Goal: Entertainment & Leisure: Consume media (video, audio)

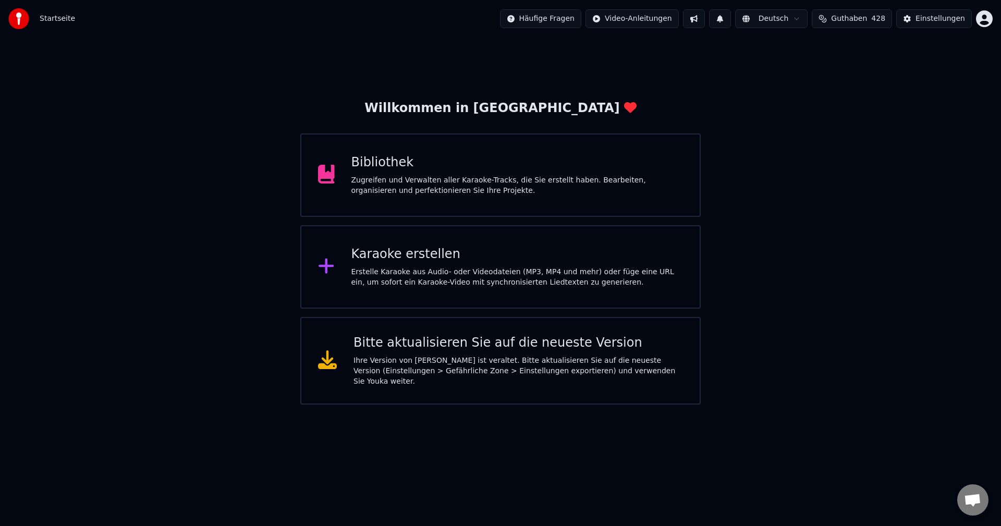
click at [383, 167] on div "Bibliothek" at bounding box center [517, 162] width 332 height 17
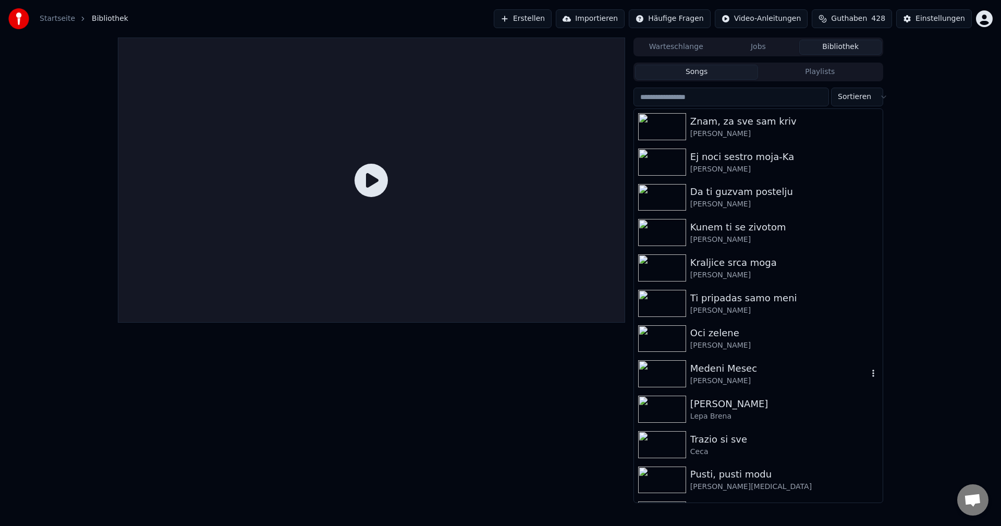
click at [663, 370] on img at bounding box center [662, 373] width 48 height 27
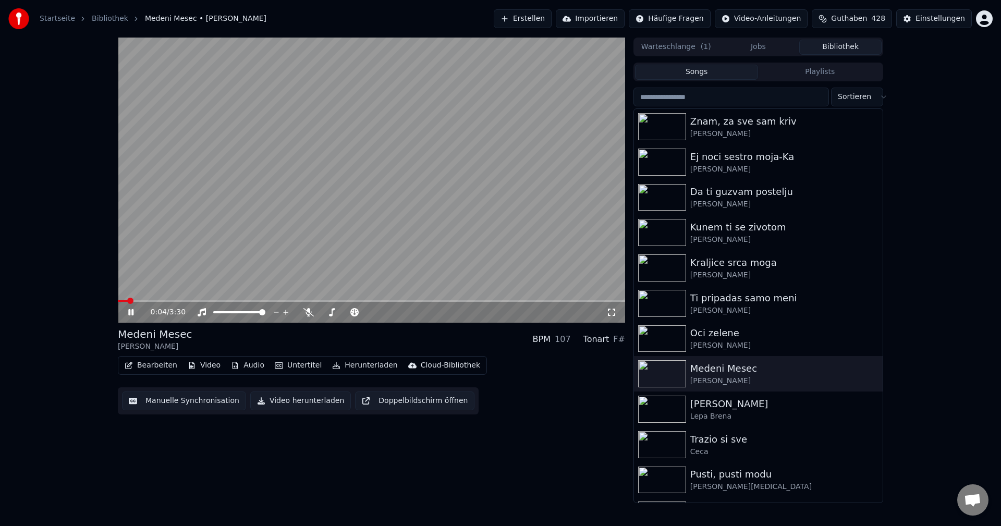
click at [127, 301] on span at bounding box center [123, 301] width 10 height 2
click at [124, 300] on span at bounding box center [168, 301] width 100 height 2
click at [156, 302] on span at bounding box center [137, 301] width 39 height 2
click at [156, 300] on span at bounding box center [165, 301] width 95 height 2
click at [156, 300] on span at bounding box center [228, 301] width 220 height 2
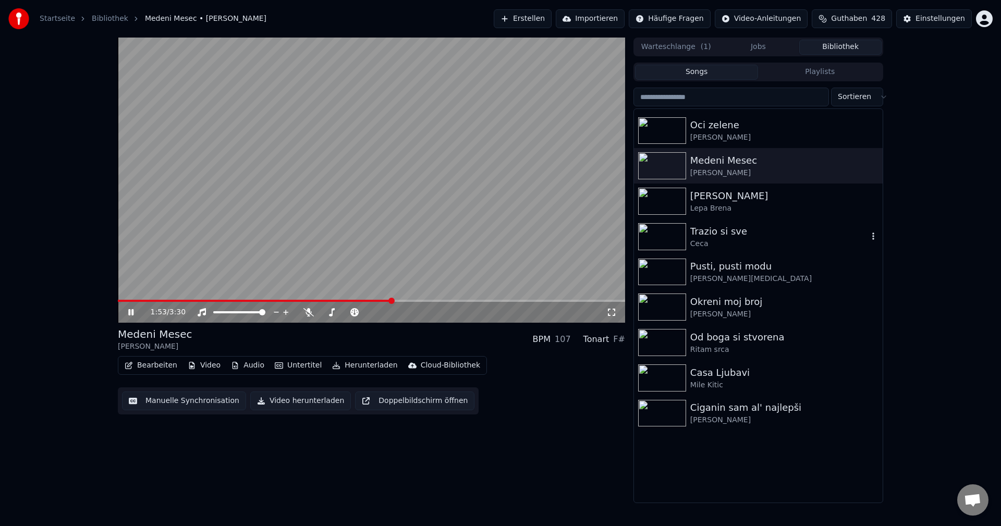
scroll to position [209, 0]
click at [140, 301] on span at bounding box center [259, 301] width 282 height 2
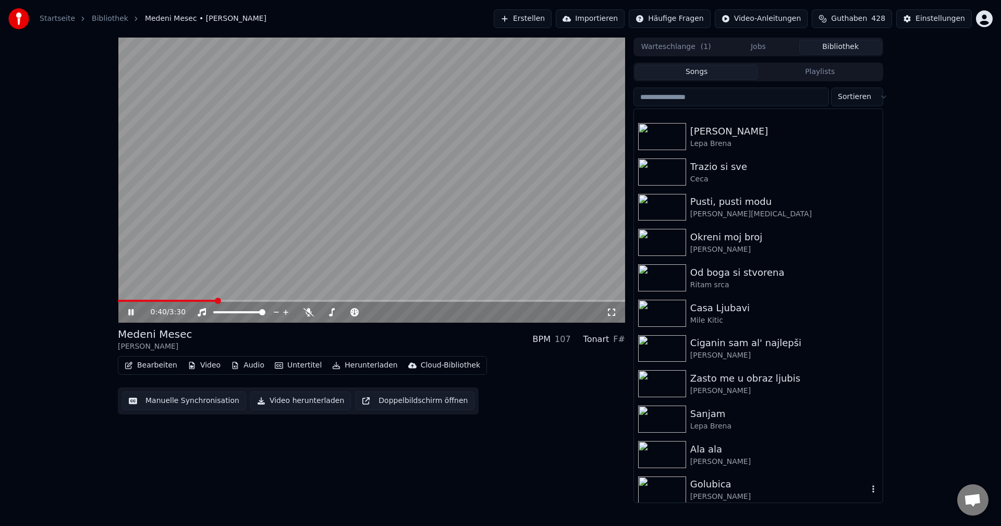
scroll to position [365, 0]
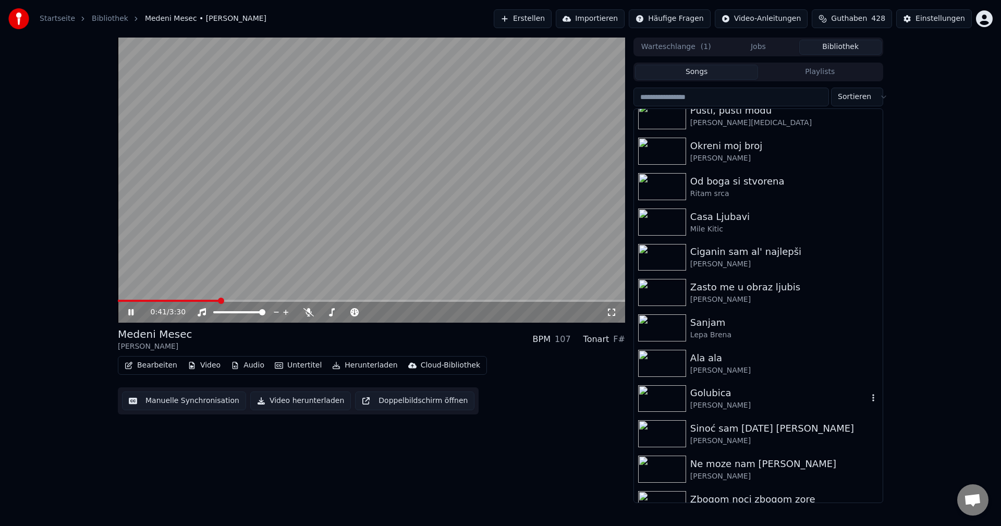
click at [667, 396] on img at bounding box center [662, 398] width 48 height 27
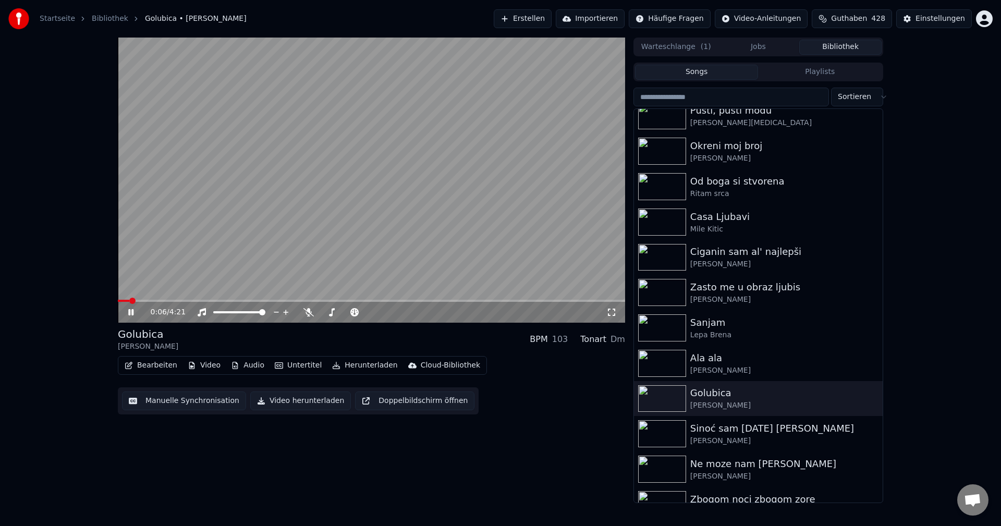
click at [129, 300] on span at bounding box center [123, 301] width 11 height 2
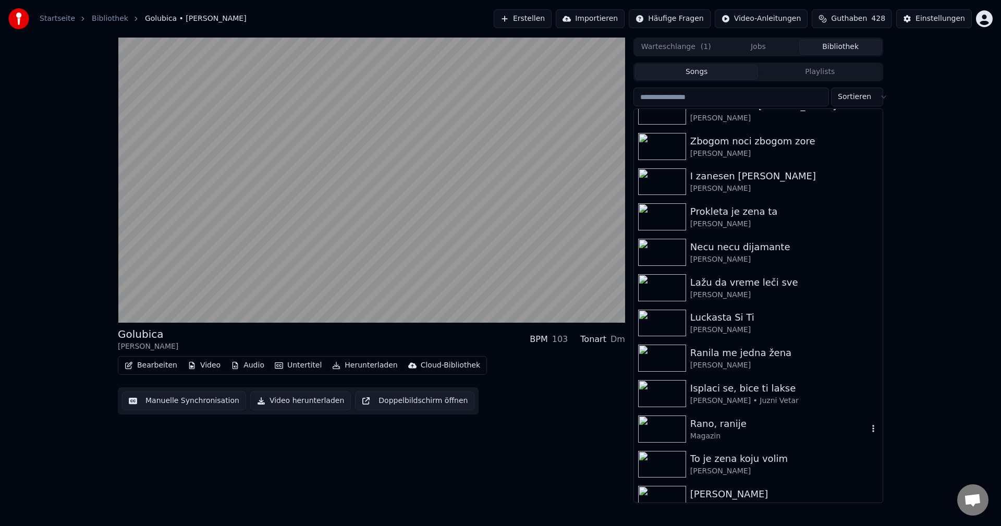
scroll to position [782, 0]
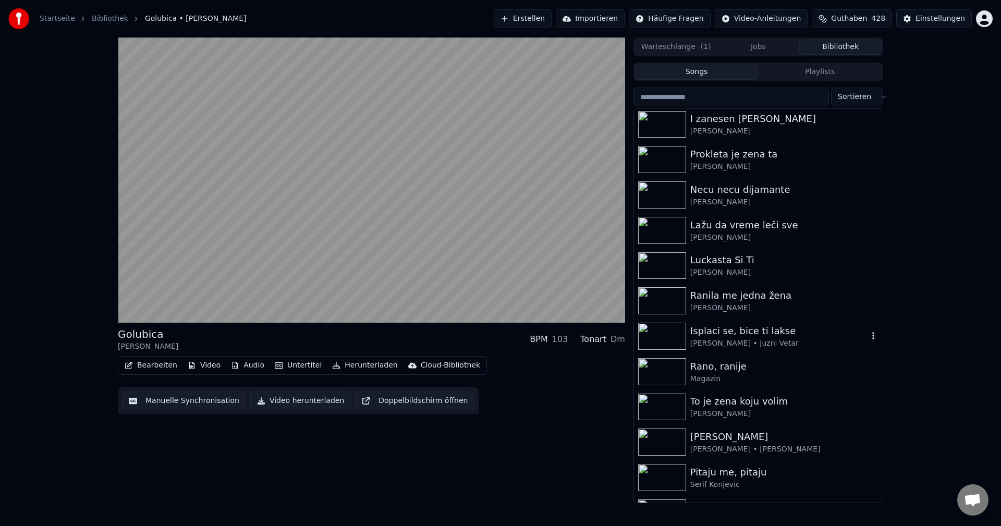
click at [662, 336] on img at bounding box center [662, 336] width 48 height 27
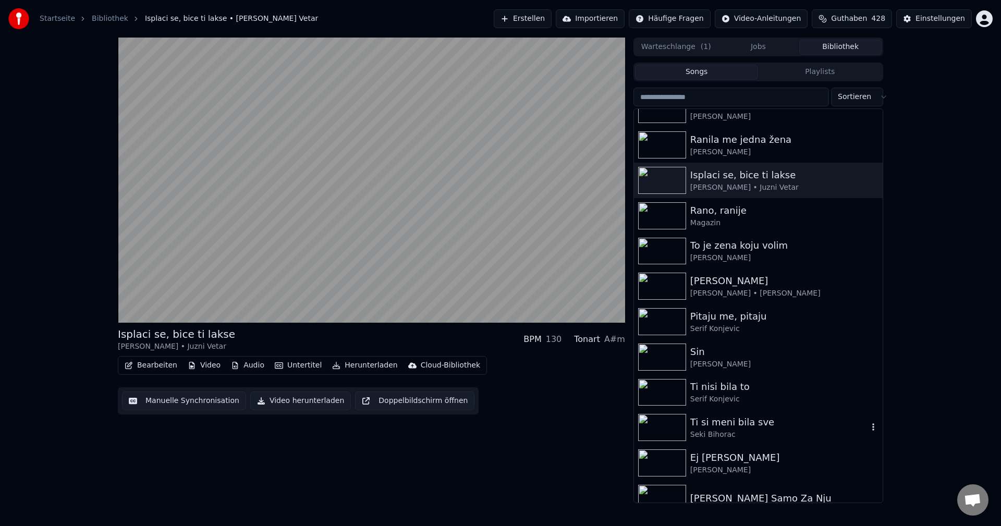
scroll to position [1147, 0]
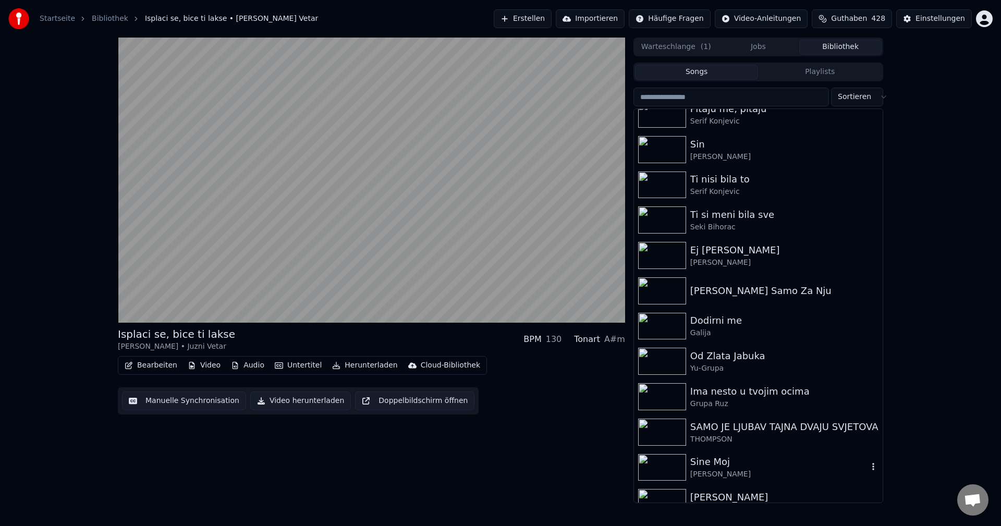
click at [662, 466] on img at bounding box center [662, 467] width 48 height 27
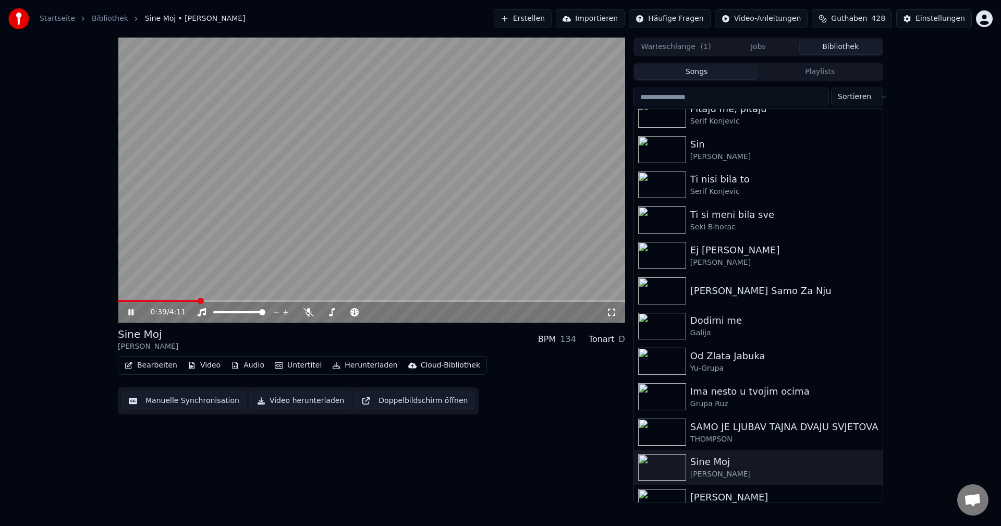
click at [120, 300] on span at bounding box center [158, 301] width 81 height 2
click at [119, 302] on span at bounding box center [119, 301] width 2 height 2
click at [122, 302] on span at bounding box center [120, 301] width 4 height 2
click at [138, 301] on span at bounding box center [153, 301] width 70 height 2
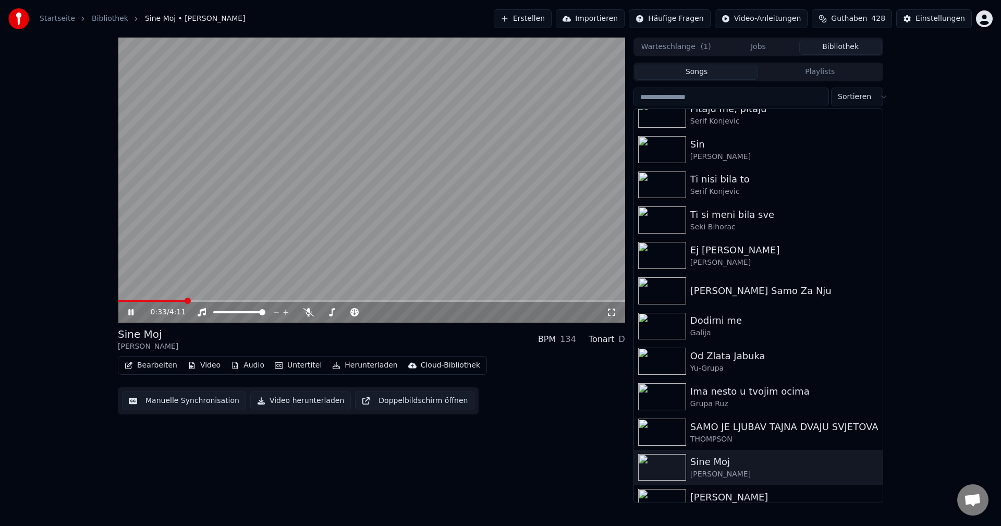
click at [129, 303] on div "0:33 / 4:11" at bounding box center [371, 312] width 507 height 21
click at [140, 303] on div "0:34 / 4:11" at bounding box center [371, 312] width 507 height 21
click at [140, 300] on span at bounding box center [129, 301] width 22 height 2
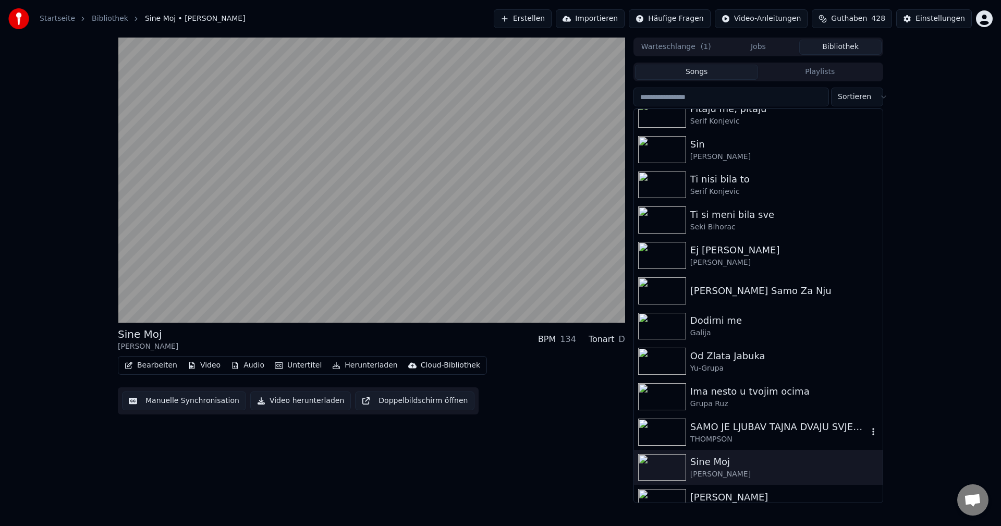
click at [652, 434] on img at bounding box center [662, 432] width 48 height 27
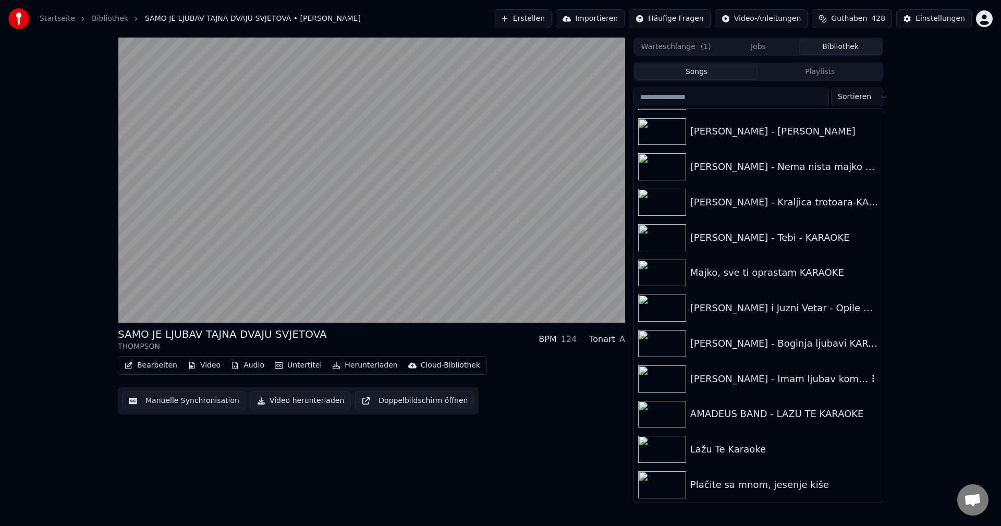
scroll to position [12831, 0]
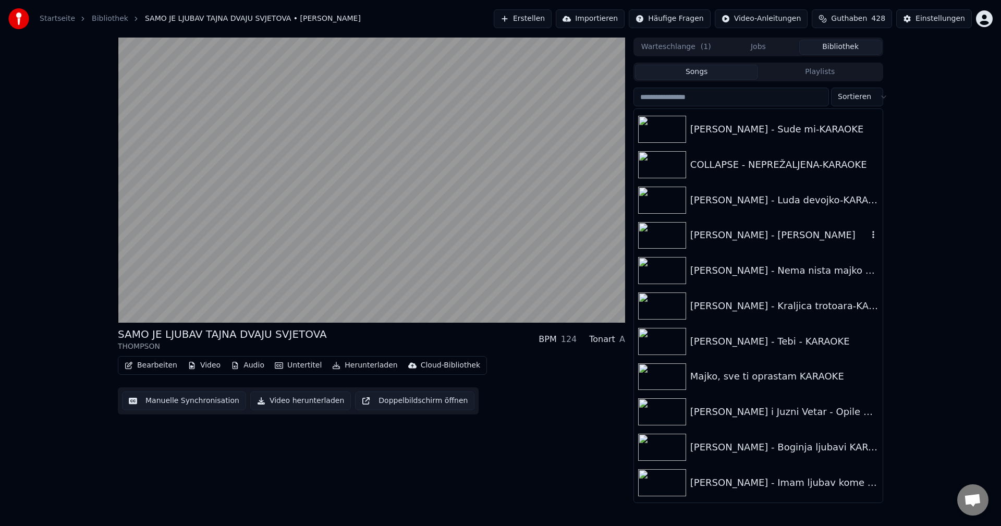
click at [661, 235] on img at bounding box center [662, 235] width 48 height 27
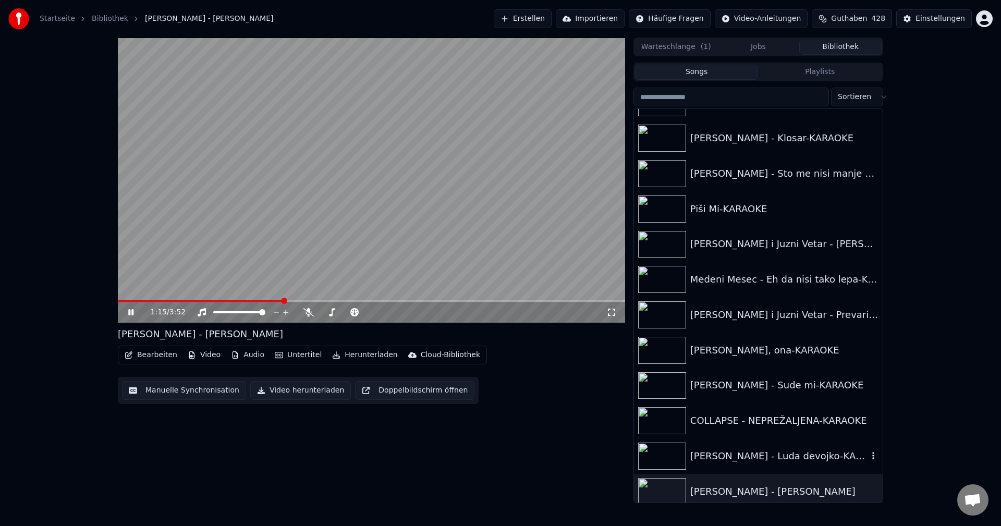
scroll to position [12570, 0]
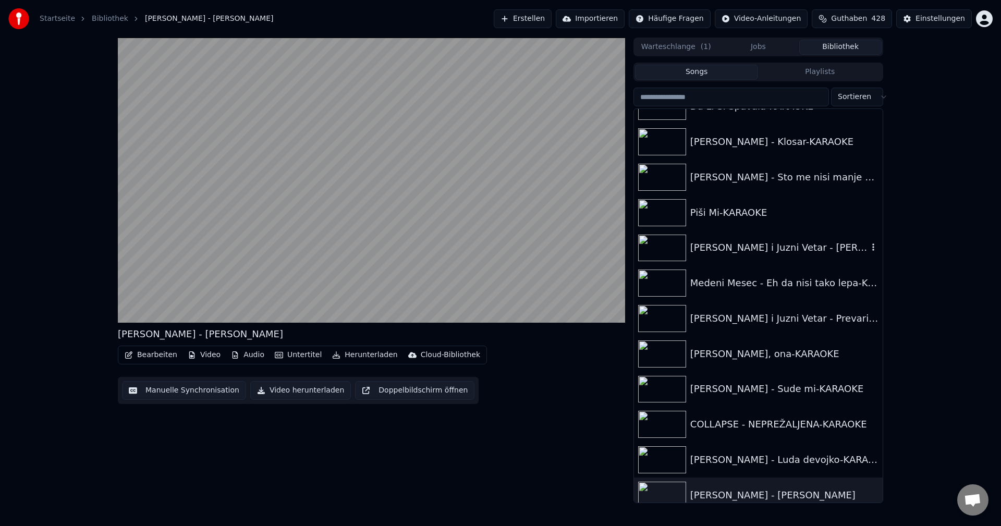
click at [666, 245] on img at bounding box center [662, 248] width 48 height 27
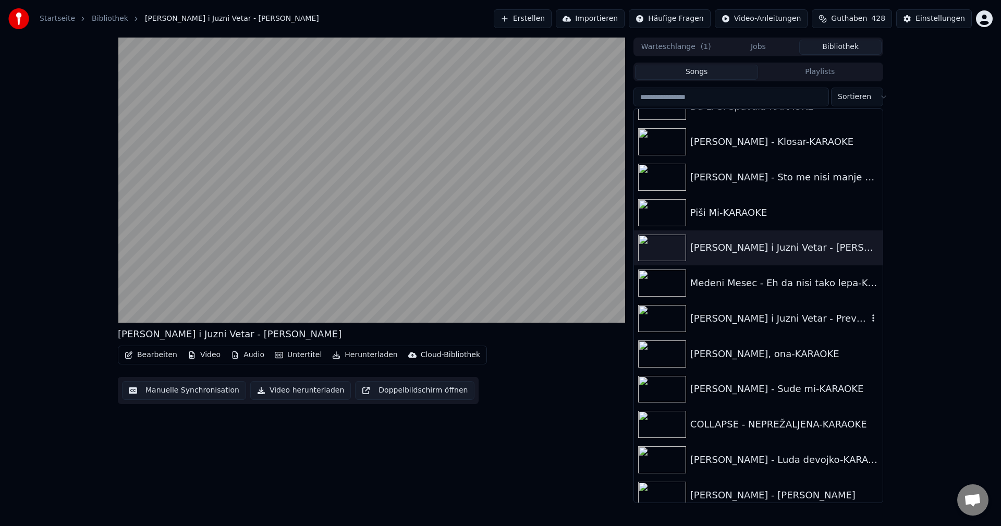
click at [652, 320] on img at bounding box center [662, 318] width 48 height 27
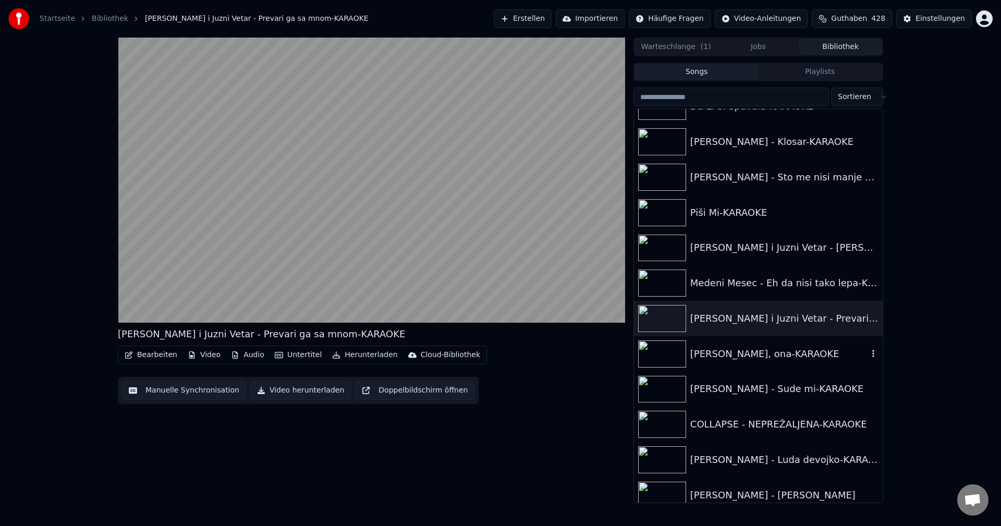
click at [665, 356] on img at bounding box center [662, 353] width 48 height 27
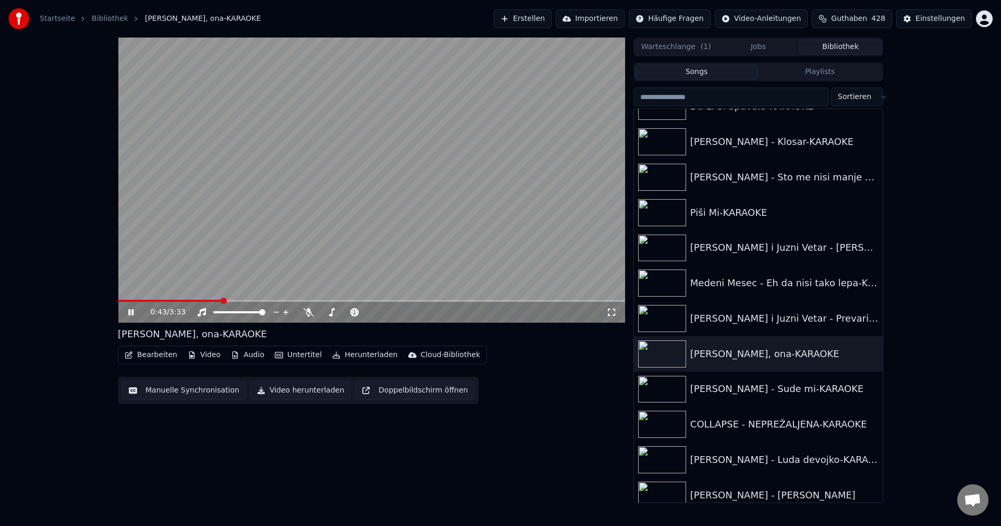
click at [132, 302] on span at bounding box center [170, 301] width 104 height 2
click at [156, 299] on video at bounding box center [371, 180] width 507 height 285
click at [159, 300] on span at bounding box center [371, 301] width 507 height 2
click at [215, 268] on video at bounding box center [371, 180] width 507 height 285
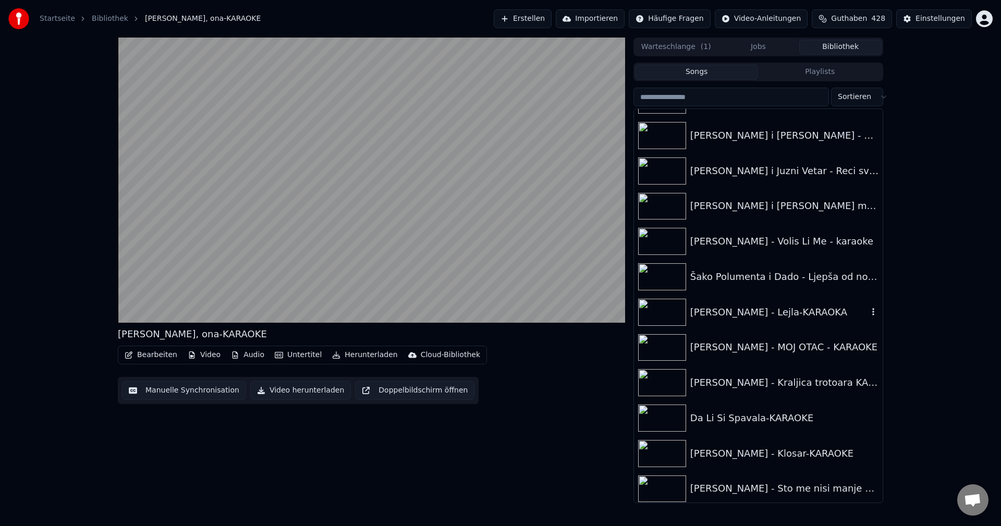
scroll to position [12153, 0]
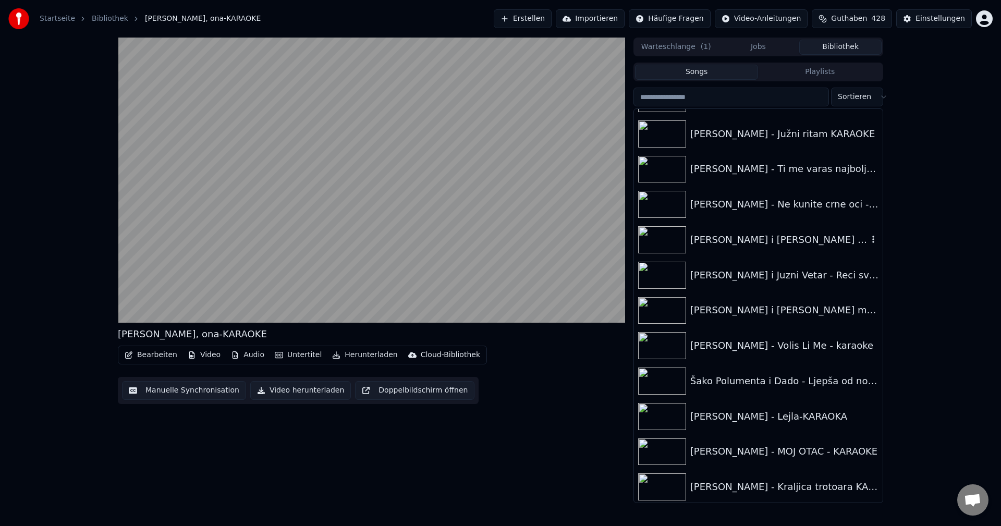
click at [664, 235] on img at bounding box center [662, 239] width 48 height 27
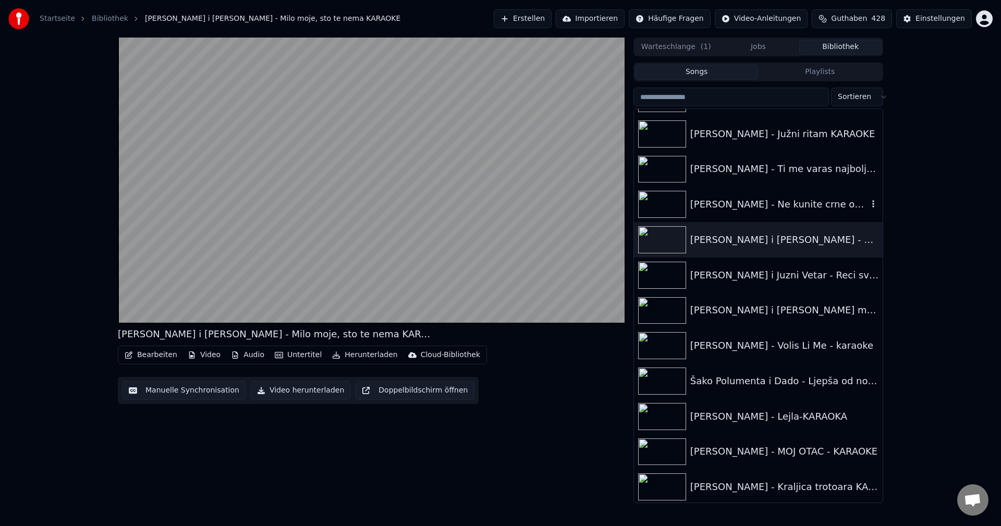
click at [655, 204] on img at bounding box center [662, 204] width 48 height 27
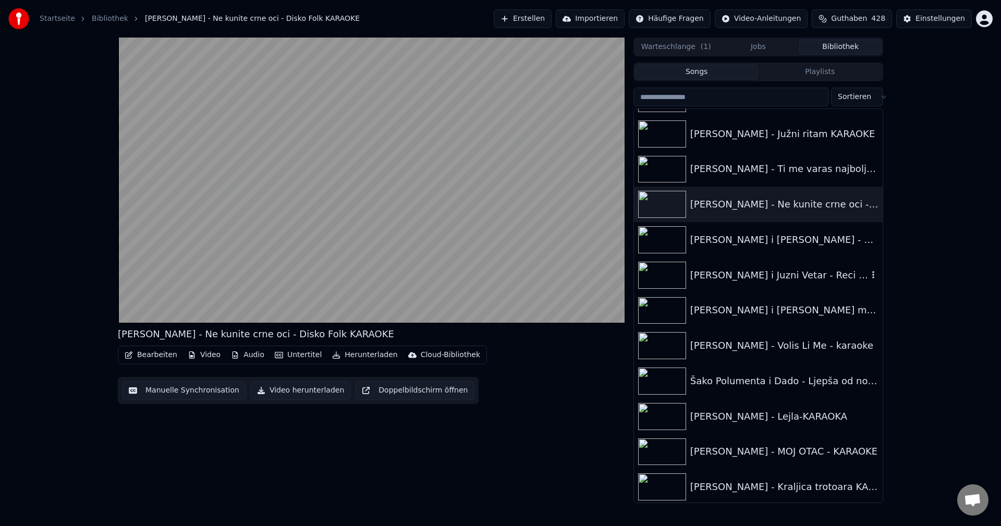
click at [654, 258] on div "[PERSON_NAME] i Juzni Vetar - Reci sve zelje KARAOKE" at bounding box center [758, 275] width 249 height 35
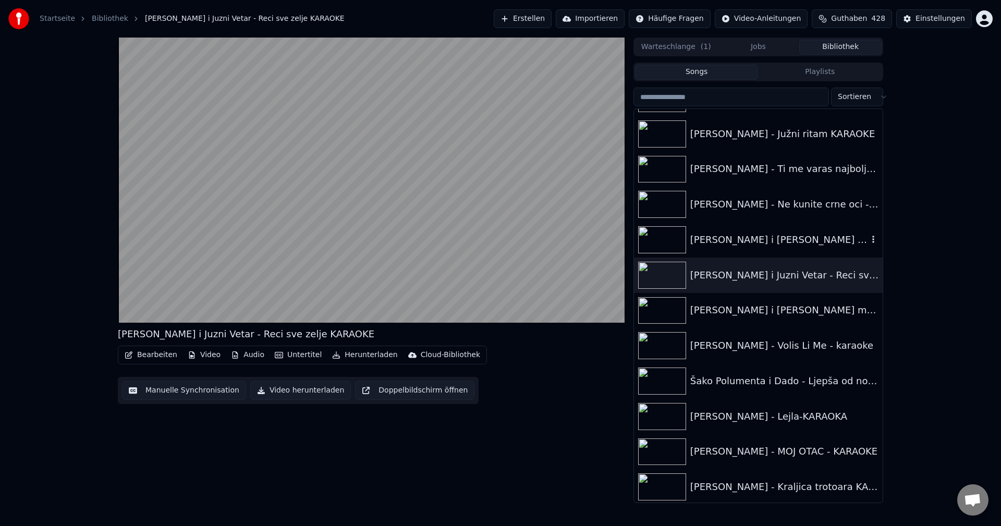
click at [654, 243] on img at bounding box center [662, 239] width 48 height 27
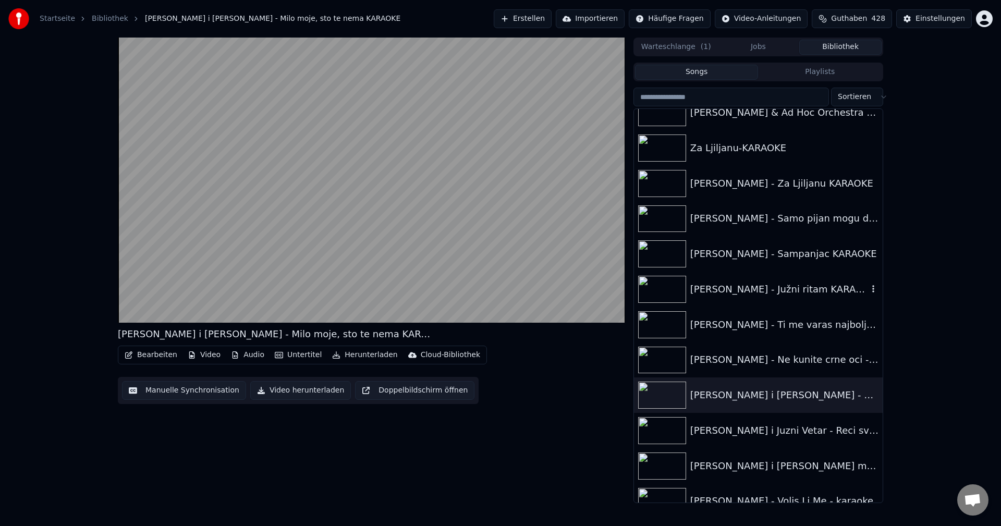
scroll to position [11945, 0]
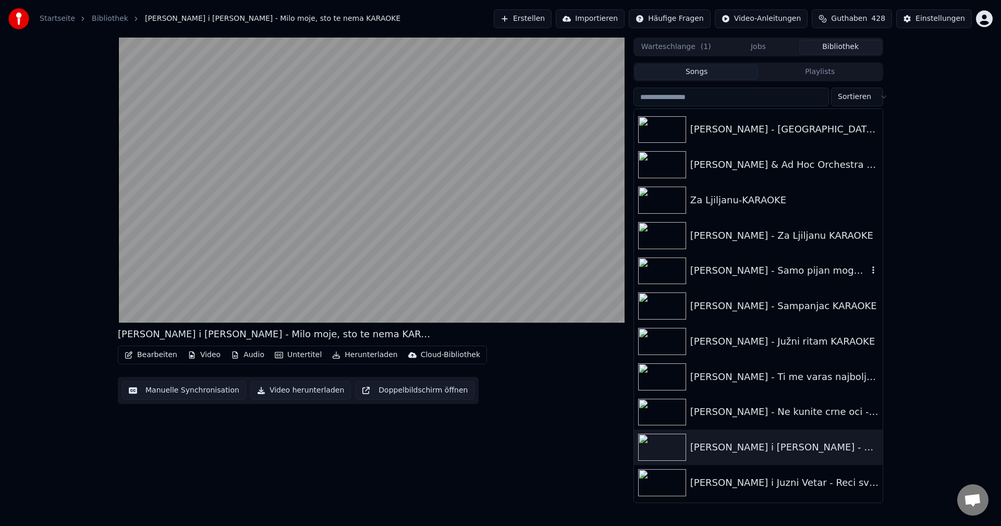
click at [663, 268] on img at bounding box center [662, 271] width 48 height 27
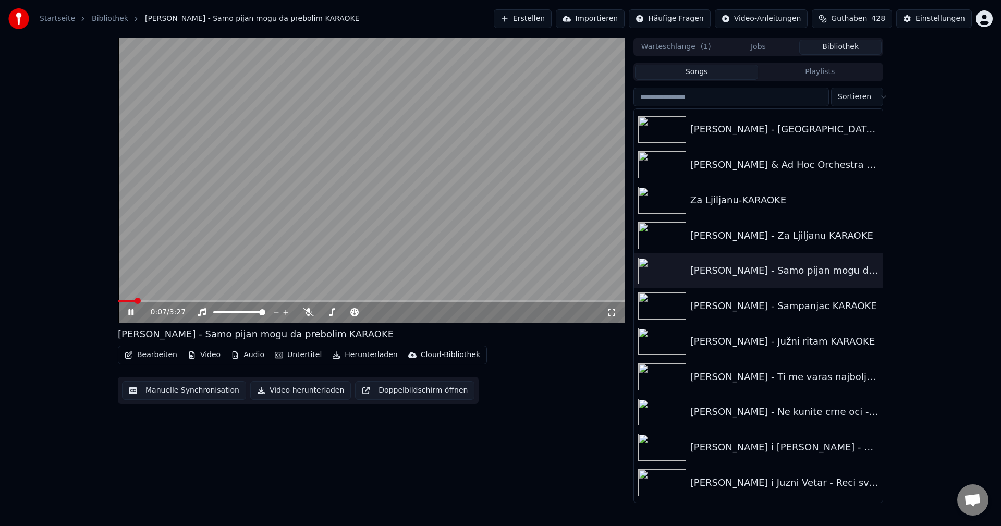
click at [134, 301] on span at bounding box center [126, 301] width 17 height 2
click at [156, 300] on span at bounding box center [371, 301] width 507 height 2
click at [666, 203] on img at bounding box center [662, 200] width 48 height 27
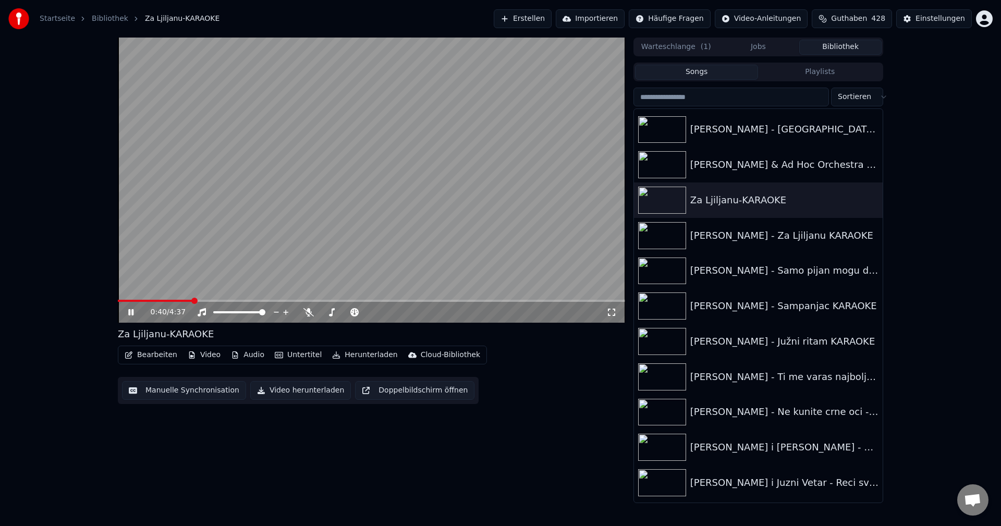
click at [147, 302] on div "0:40 / 4:37" at bounding box center [371, 312] width 507 height 21
click at [143, 300] on span at bounding box center [131, 301] width 26 height 2
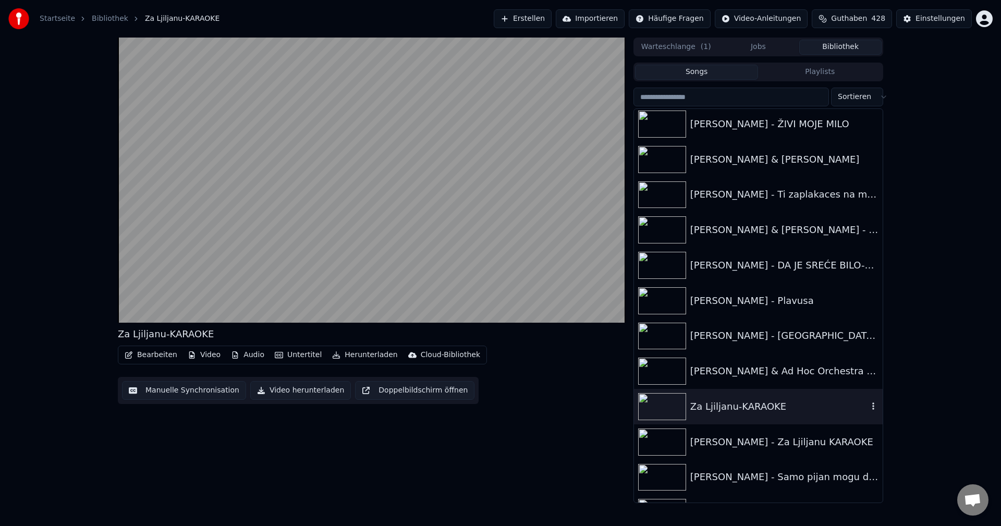
scroll to position [11736, 0]
click at [719, 336] on div "[PERSON_NAME] - [GEOGRAPHIC_DATA]-[GEOGRAPHIC_DATA]" at bounding box center [779, 337] width 178 height 15
